Goal: Task Accomplishment & Management: Manage account settings

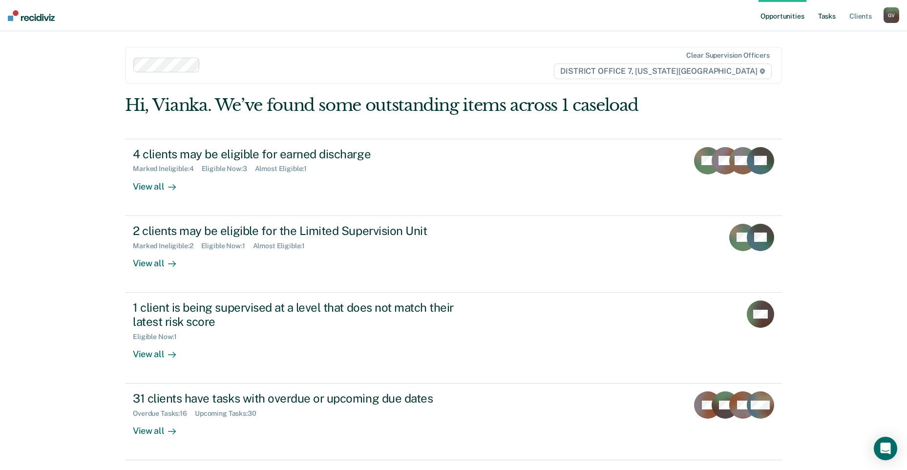
click at [836, 16] on link "Tasks" at bounding box center [826, 15] width 21 height 31
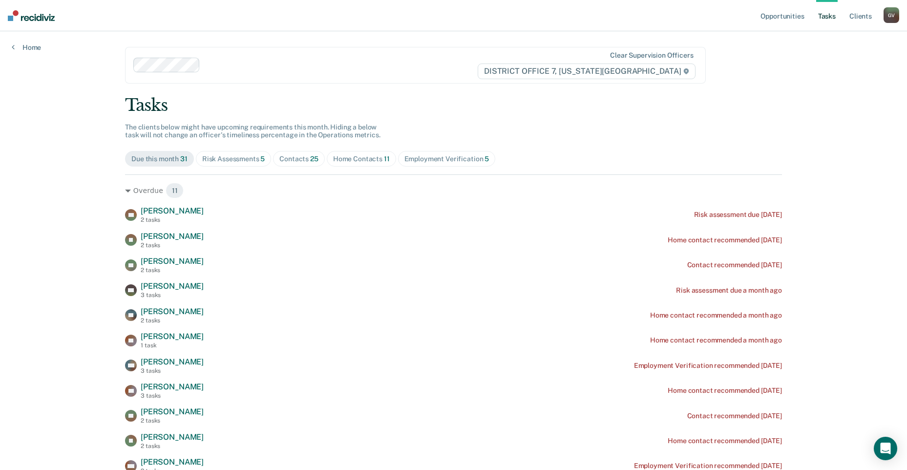
click at [245, 159] on div "Risk Assessments 5" at bounding box center [233, 159] width 63 height 8
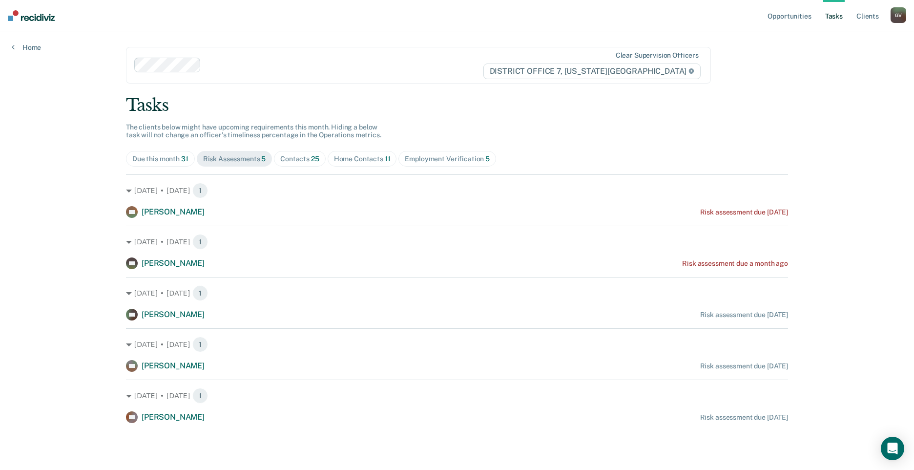
click at [298, 157] on div "Contacts 25" at bounding box center [299, 159] width 39 height 8
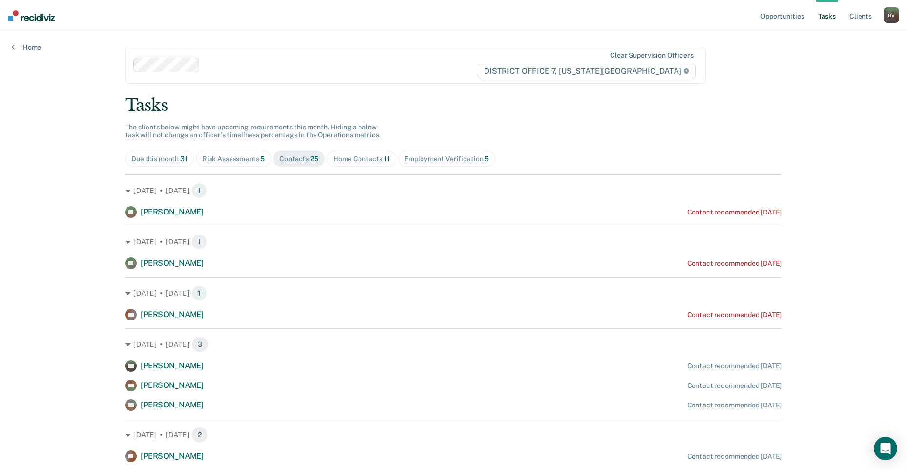
click at [349, 162] on div "Home Contacts 11" at bounding box center [361, 159] width 57 height 8
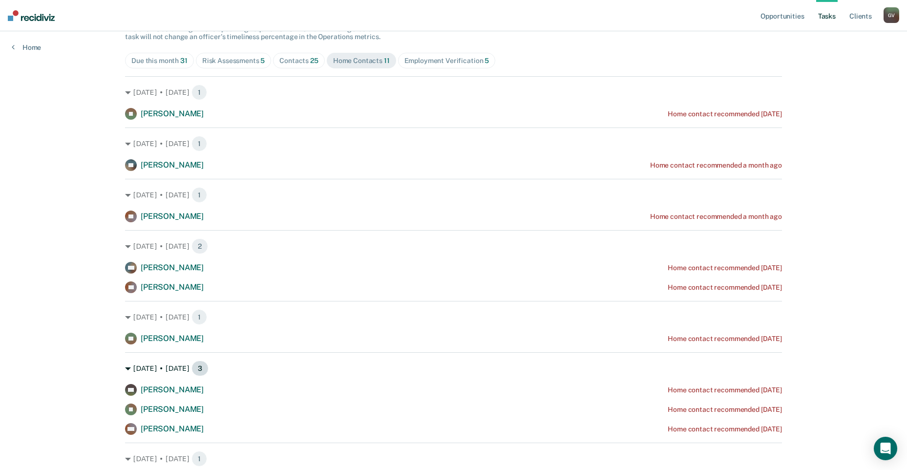
scroll to position [98, 0]
click at [430, 59] on div "Employment Verification 5" at bounding box center [446, 61] width 85 height 8
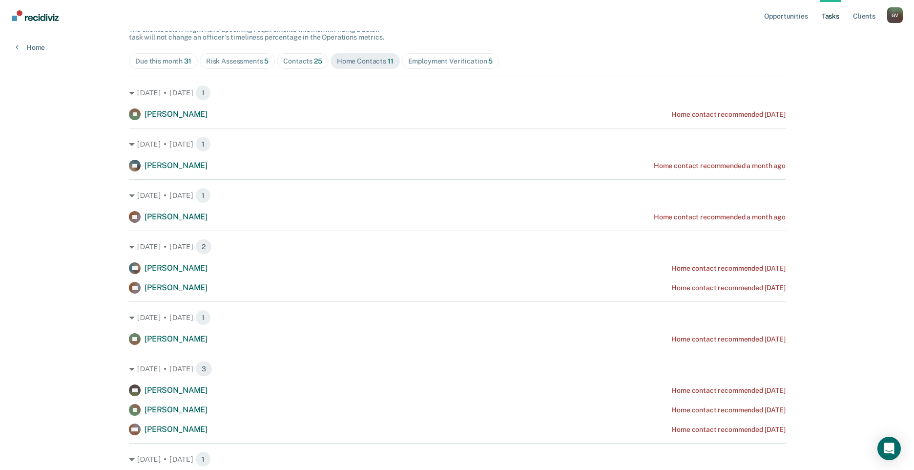
scroll to position [0, 0]
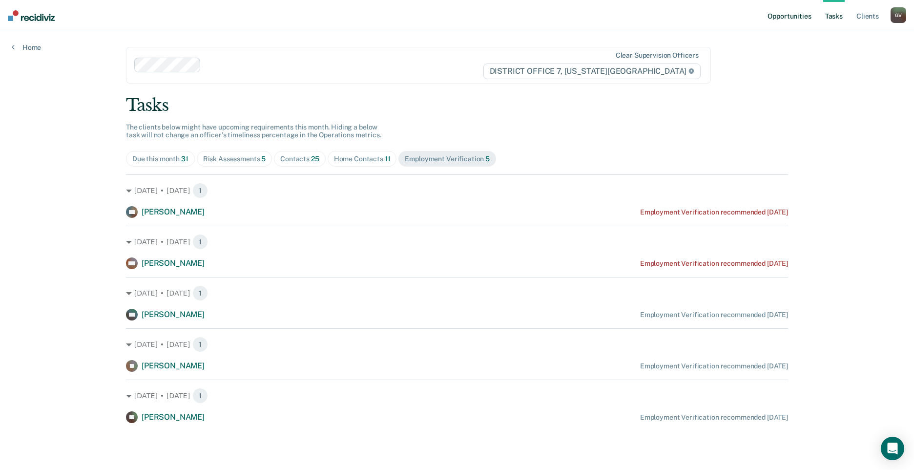
click at [791, 15] on link "Opportunities" at bounding box center [789, 15] width 47 height 31
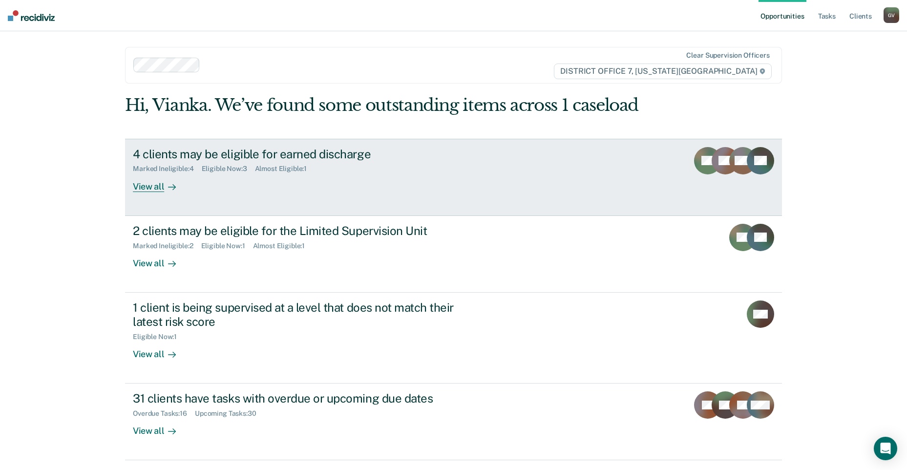
click at [732, 178] on div "MM" at bounding box center [742, 169] width 27 height 45
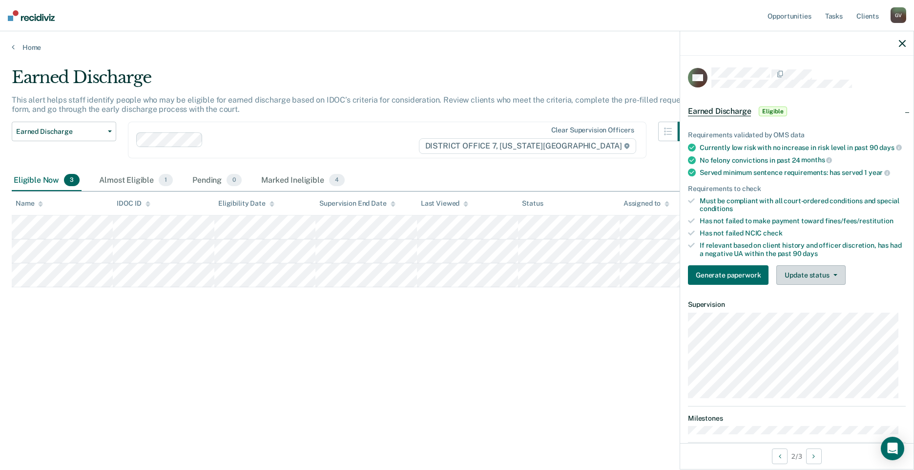
click at [824, 283] on button "Update status" at bounding box center [811, 275] width 69 height 20
click at [614, 345] on div "Earned Discharge This alert helps staff identify people who may be eligible for…" at bounding box center [457, 231] width 891 height 329
click at [902, 42] on icon "button" at bounding box center [902, 43] width 7 height 7
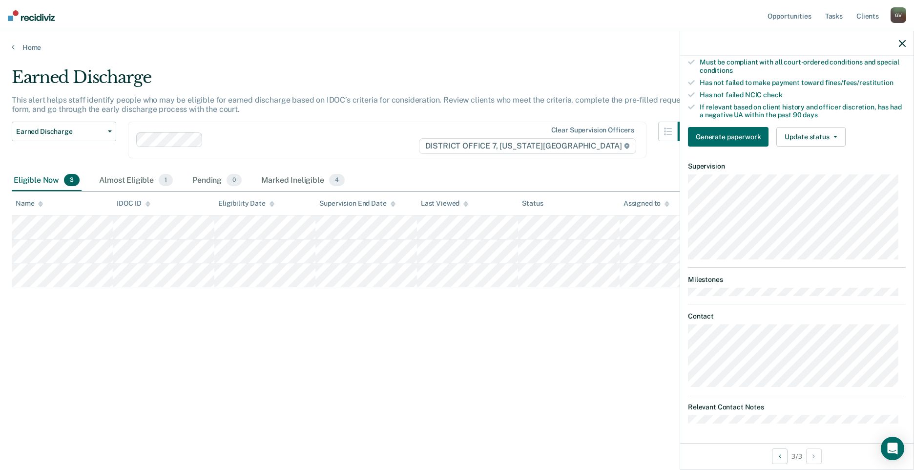
scroll to position [153, 0]
click at [577, 361] on div "Earned Discharge This alert helps staff identify people who may be eligible for…" at bounding box center [457, 231] width 891 height 329
click at [909, 42] on div at bounding box center [796, 43] width 233 height 24
click at [901, 39] on button "button" at bounding box center [902, 43] width 7 height 8
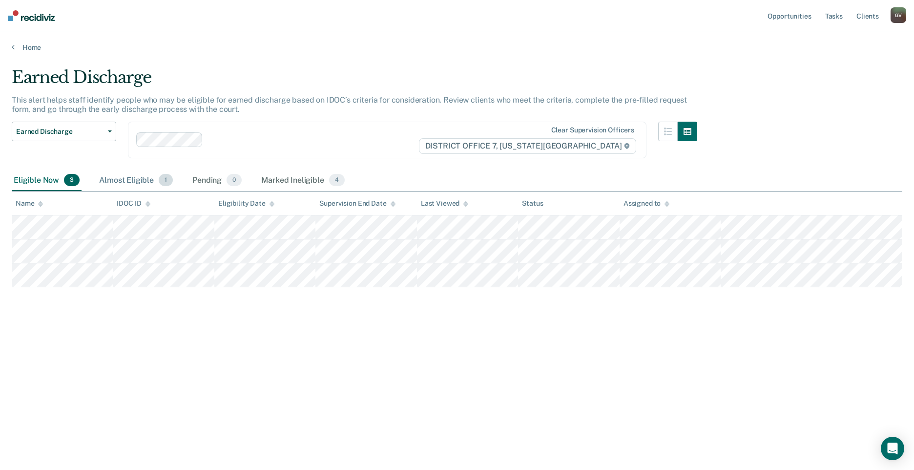
click at [134, 177] on div "Almost Eligible 1" at bounding box center [136, 180] width 78 height 21
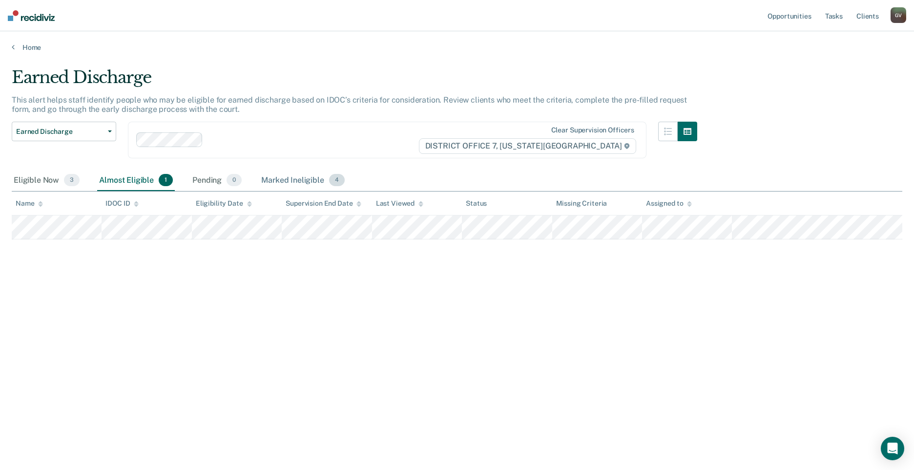
click at [338, 187] on div "Marked Ineligible 4" at bounding box center [302, 180] width 87 height 21
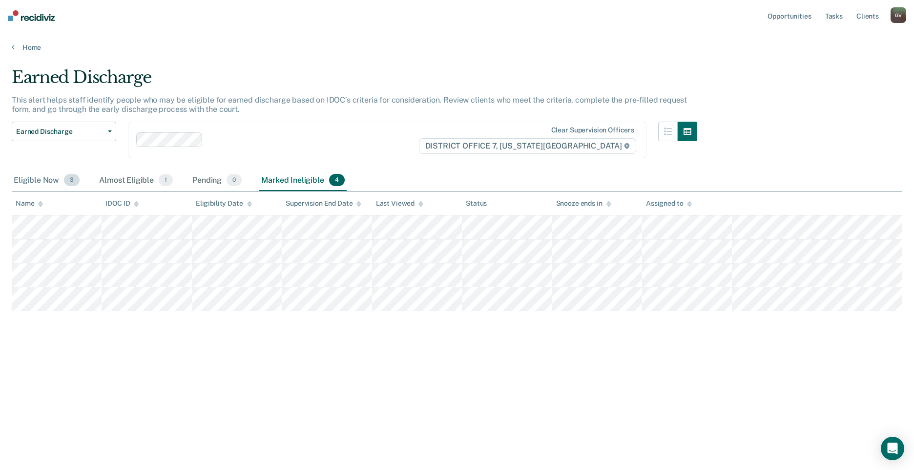
click at [48, 173] on div "Eligible Now 3" at bounding box center [47, 180] width 70 height 21
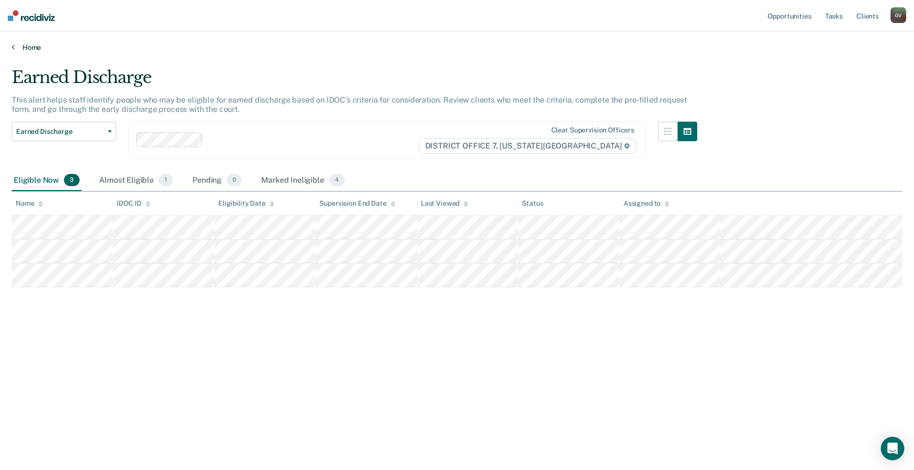
click at [14, 44] on icon at bounding box center [13, 47] width 3 height 8
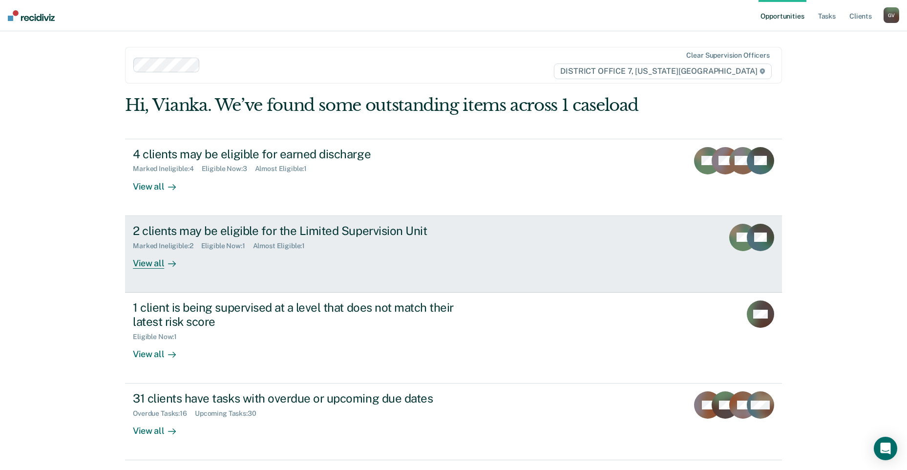
click at [527, 262] on link "2 clients may be eligible for the Limited Supervision Unit Marked Ineligible : …" at bounding box center [453, 254] width 657 height 77
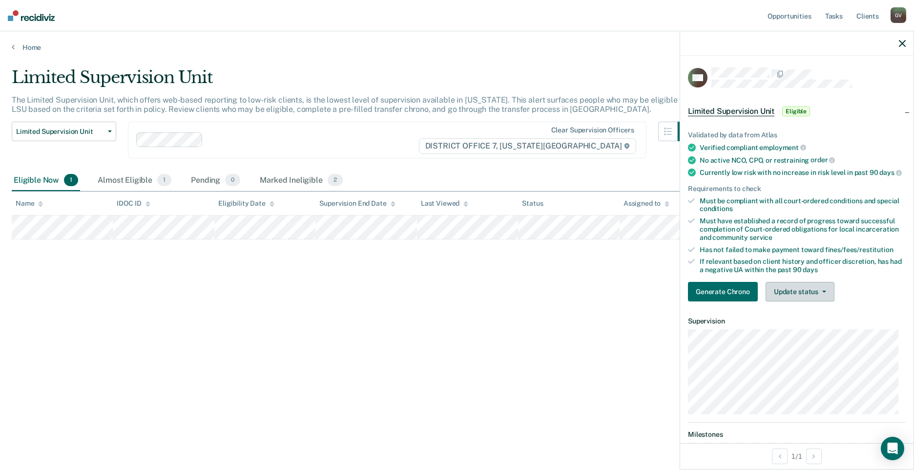
click at [820, 295] on button "Update status" at bounding box center [800, 292] width 69 height 20
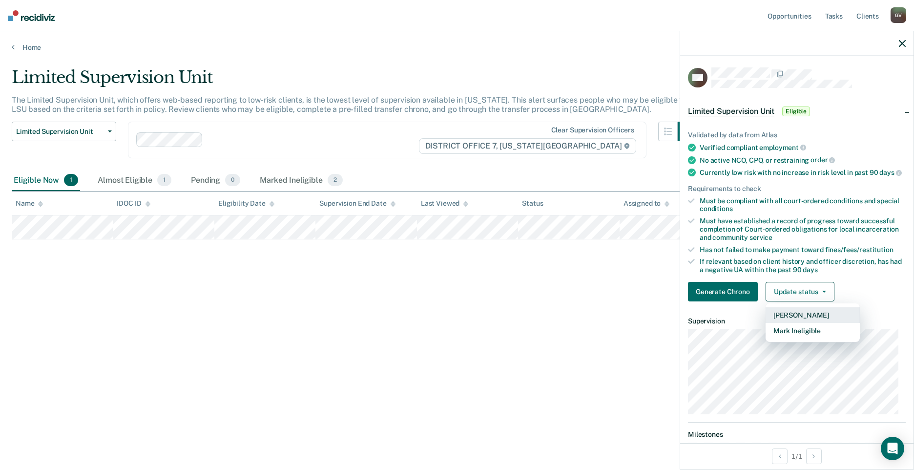
click at [819, 321] on button "[PERSON_NAME]" at bounding box center [813, 315] width 94 height 16
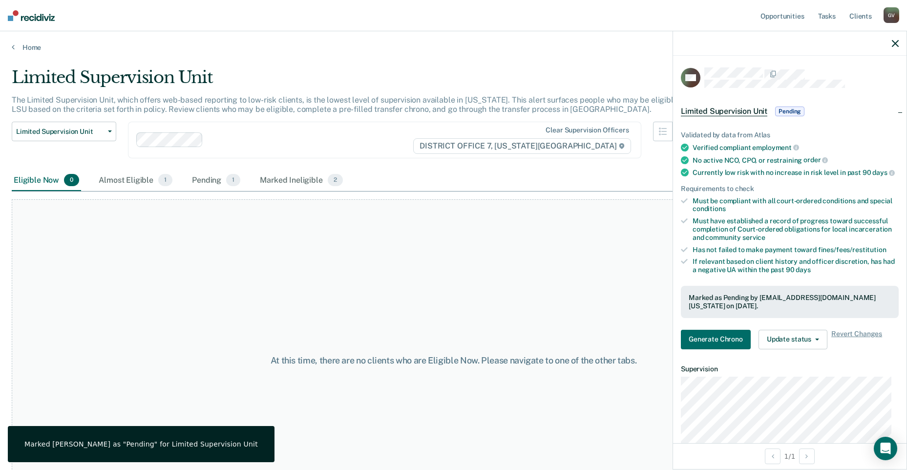
click at [534, 292] on div "At this time, there are no clients who are Eligible Now. Please navigate to one…" at bounding box center [454, 359] width 884 height 321
click at [797, 347] on button "Update status" at bounding box center [793, 340] width 69 height 20
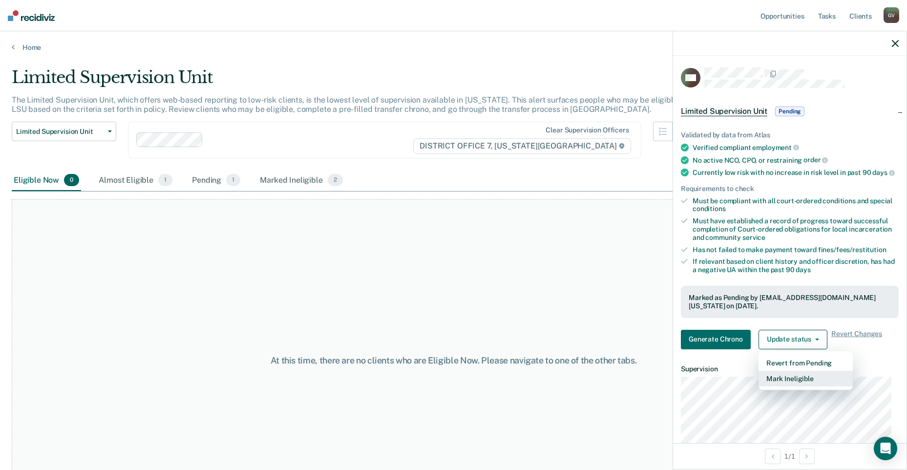
click at [809, 386] on button "Mark Ineligible" at bounding box center [806, 379] width 94 height 16
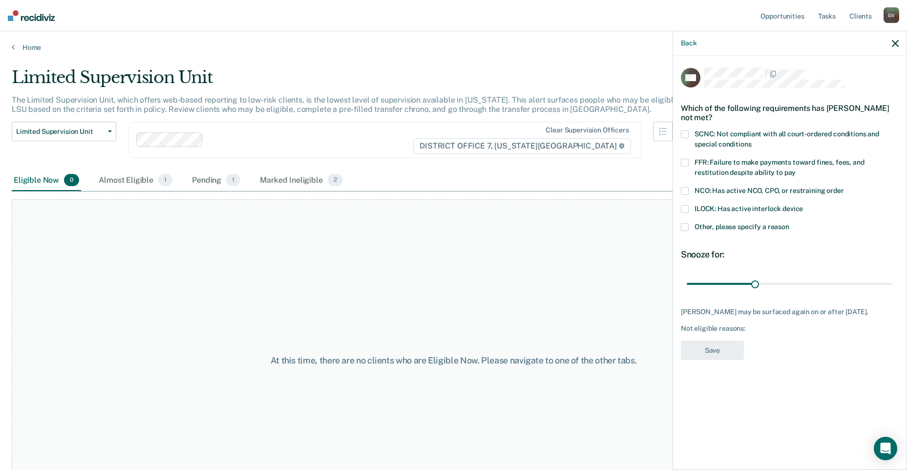
click at [683, 224] on span at bounding box center [685, 227] width 8 height 8
click at [789, 223] on input "Other, please specify a reason" at bounding box center [789, 223] width 0 height 0
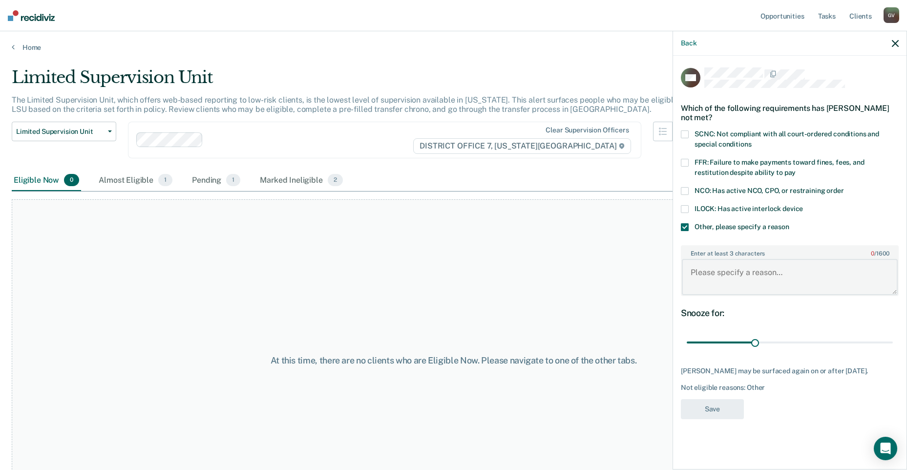
click at [750, 279] on textarea "Enter at least 3 characters 0 / 1600" at bounding box center [790, 277] width 216 height 36
type textarea "Hasn't been on Low supervision"
click at [807, 339] on input "range" at bounding box center [790, 342] width 206 height 17
drag, startPoint x: 810, startPoint y: 344, endPoint x: 902, endPoint y: 349, distance: 92.5
type input "90"
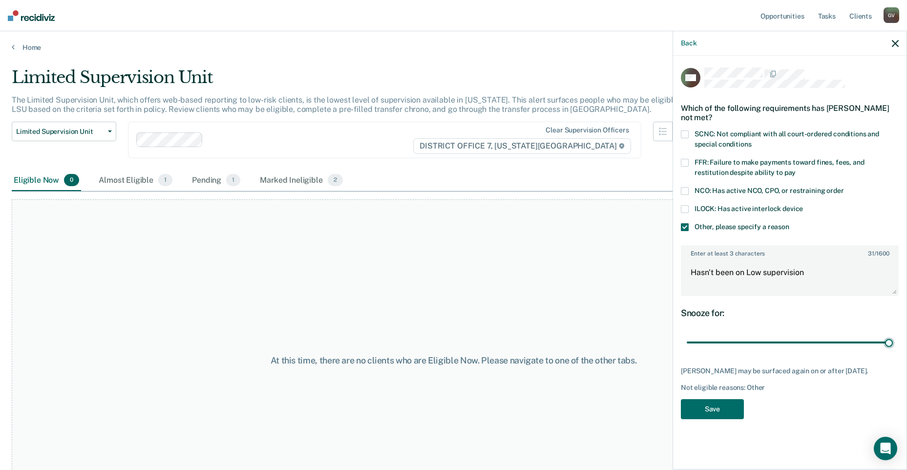
click at [893, 346] on input "range" at bounding box center [790, 342] width 206 height 17
click at [725, 411] on button "Save" at bounding box center [712, 409] width 63 height 20
click at [553, 286] on div "At this time, there are no clients who are Eligible Now. Please navigate to one…" at bounding box center [454, 359] width 884 height 321
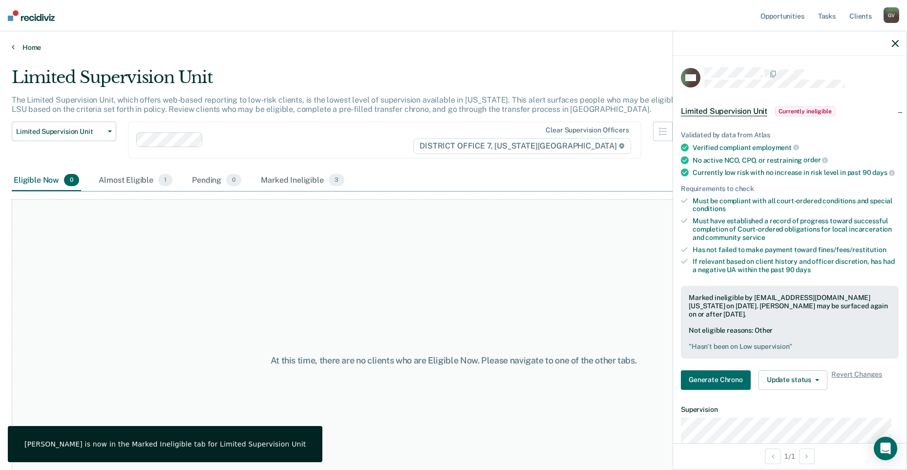
click at [26, 46] on link "Home" at bounding box center [454, 47] width 884 height 9
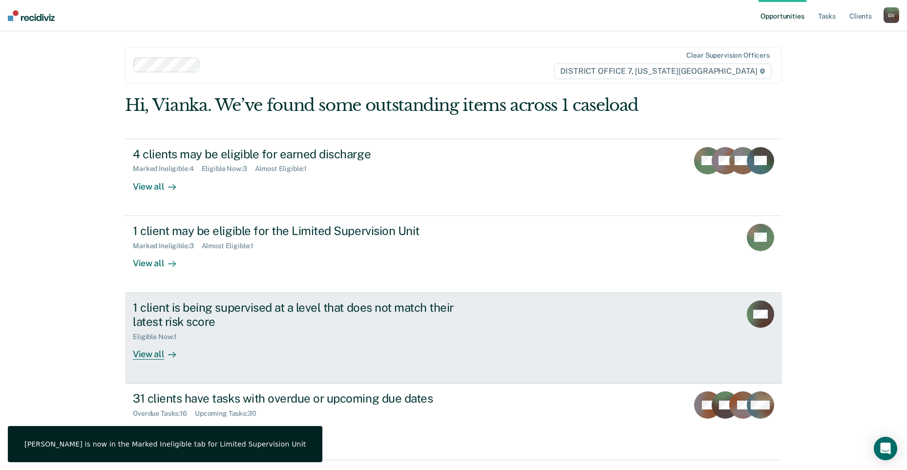
click at [482, 341] on div "1 client is being supervised at a level that does not match their latest risk s…" at bounding box center [316, 329] width 366 height 59
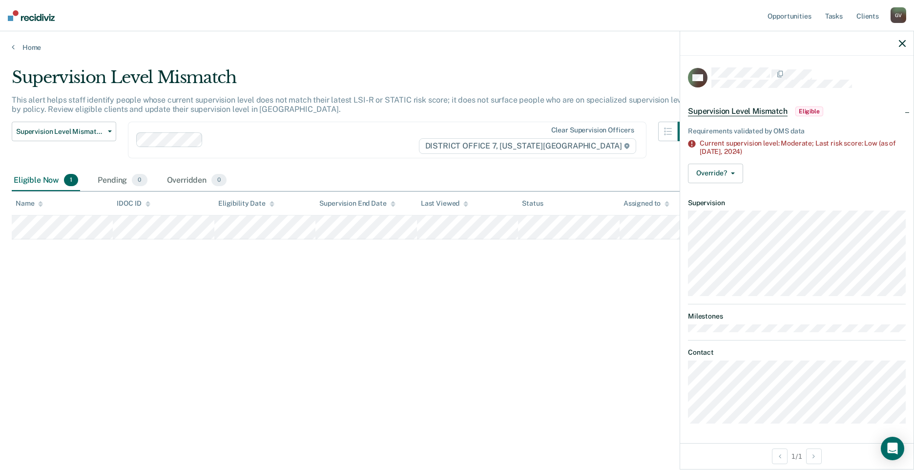
click at [899, 40] on div at bounding box center [796, 43] width 233 height 24
click at [27, 43] on link "Home" at bounding box center [457, 47] width 891 height 9
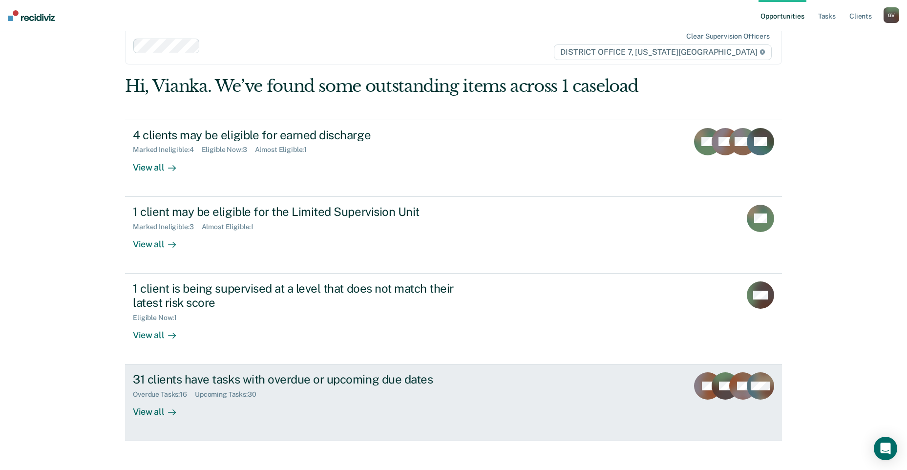
scroll to position [29, 0]
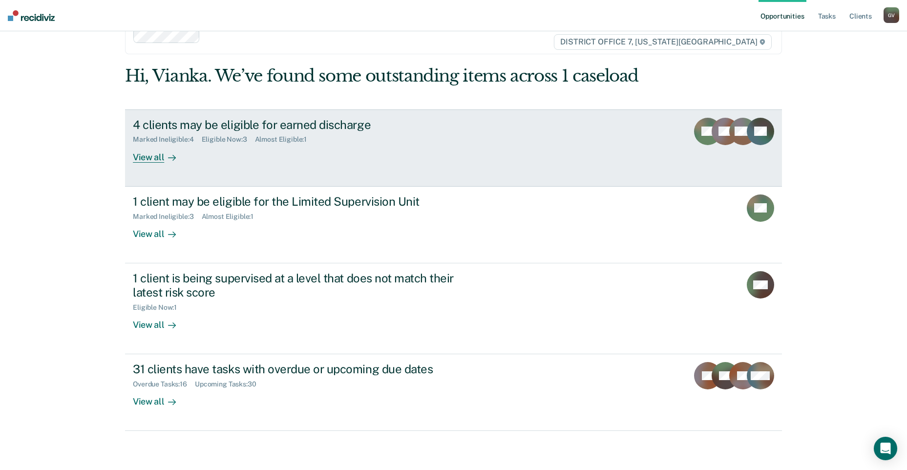
click at [369, 169] on link "4 clients may be eligible for earned discharge Marked Ineligible : 4 Eligible N…" at bounding box center [453, 147] width 657 height 77
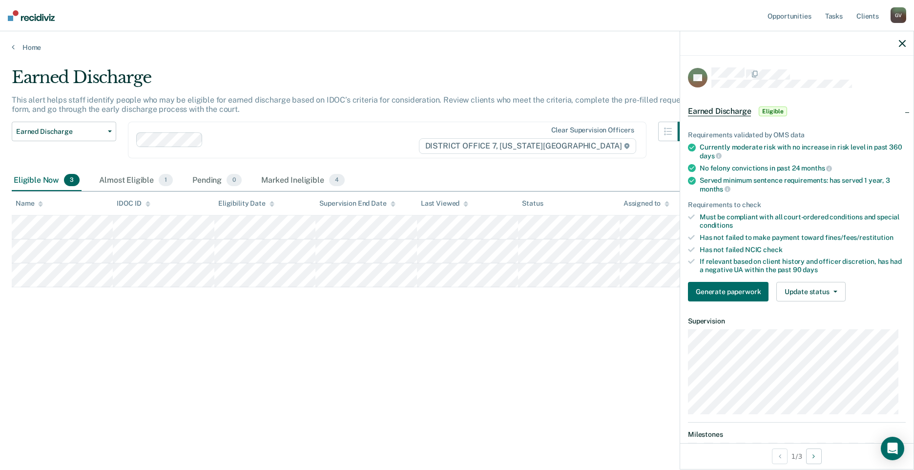
click at [443, 372] on div "Earned Discharge This alert helps staff identify people who may be eligible for…" at bounding box center [457, 231] width 891 height 329
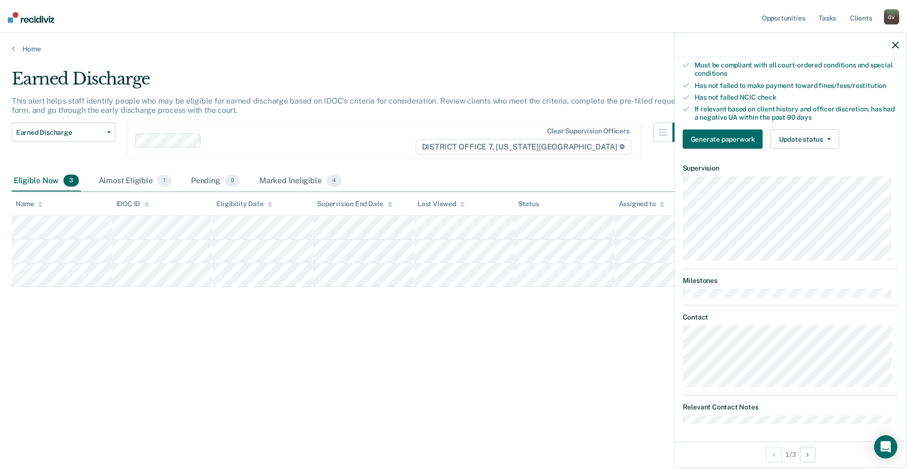
scroll to position [105, 0]
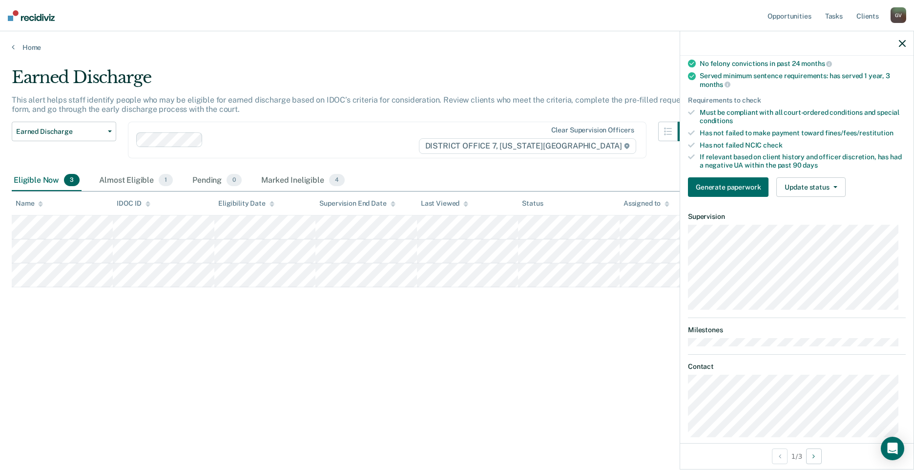
click at [611, 389] on div "Earned Discharge This alert helps staff identify people who may be eligible for…" at bounding box center [457, 231] width 891 height 329
click at [902, 44] on icon "button" at bounding box center [902, 43] width 7 height 7
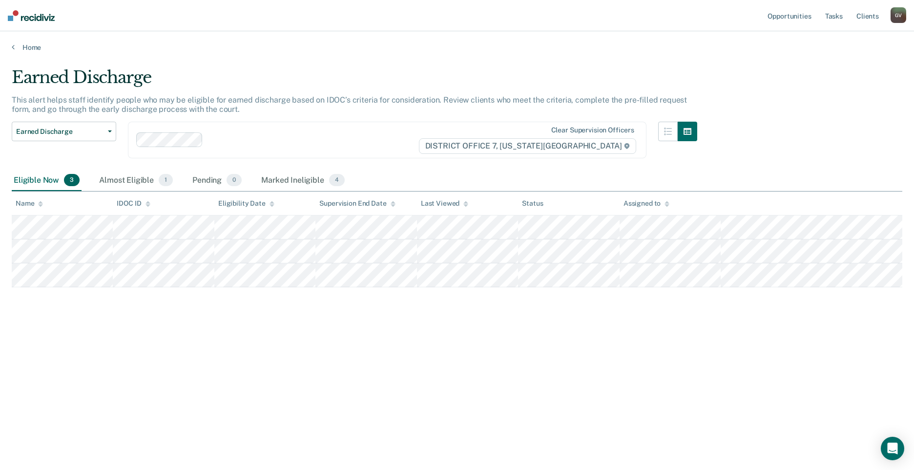
click at [26, 20] on img at bounding box center [31, 15] width 47 height 11
